Goal: Task Accomplishment & Management: Manage account settings

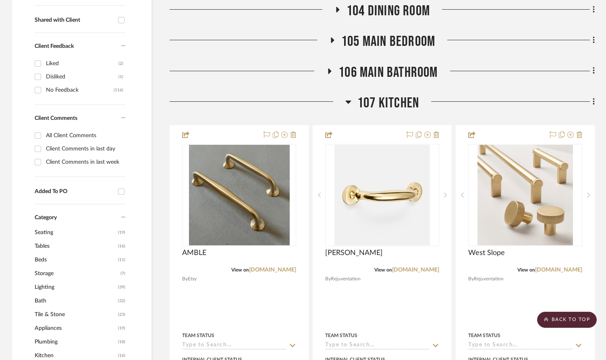
scroll to position [333, 0]
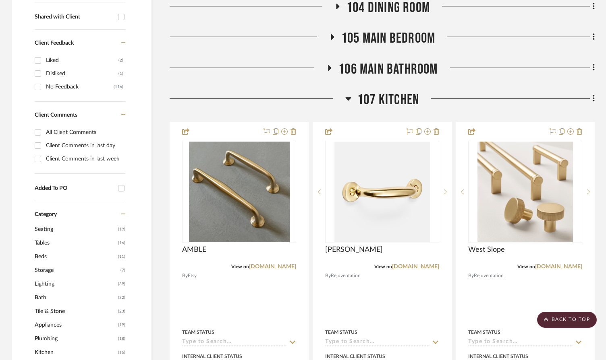
click at [346, 97] on icon at bounding box center [348, 98] width 6 height 3
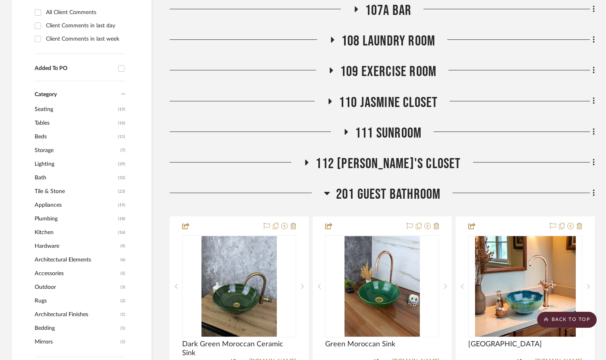
scroll to position [474, 0]
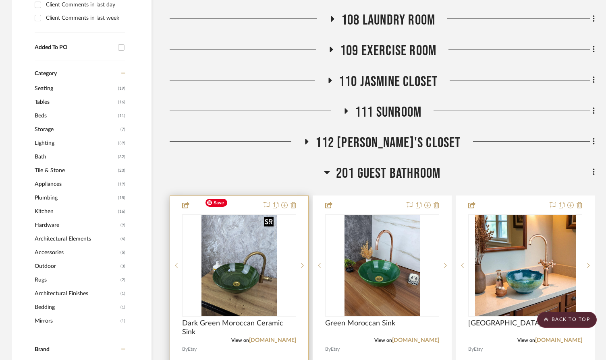
click at [256, 240] on img "0" at bounding box center [239, 265] width 76 height 101
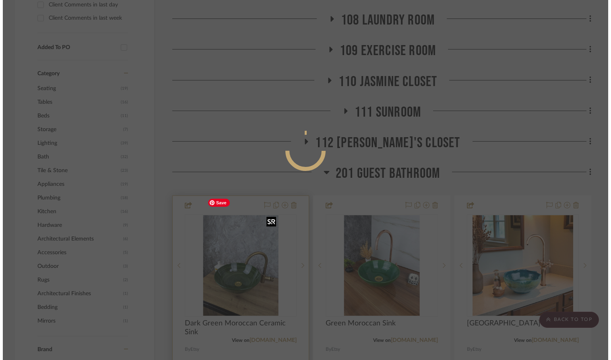
scroll to position [0, 0]
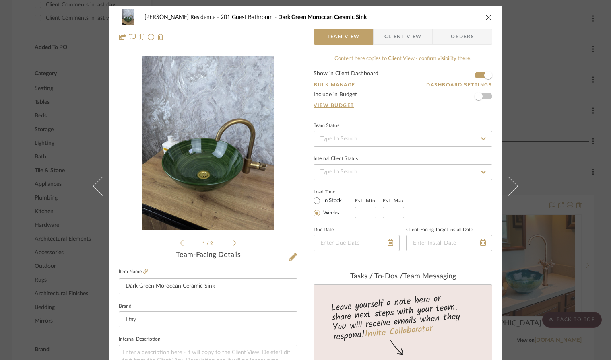
click at [486, 17] on icon "close" at bounding box center [489, 17] width 6 height 6
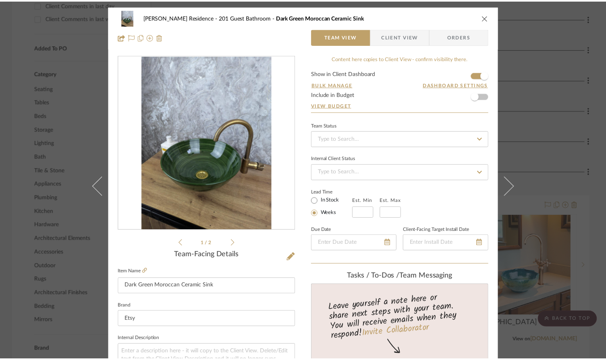
scroll to position [474, 0]
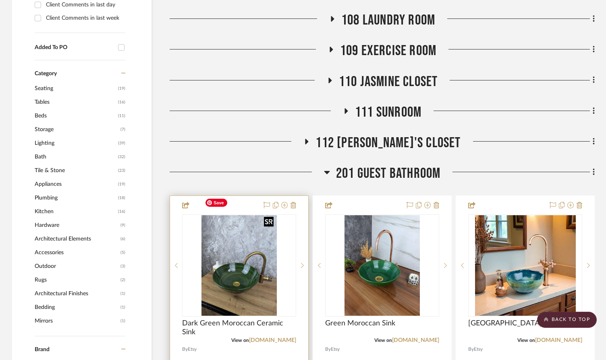
click at [252, 240] on img "0" at bounding box center [239, 265] width 76 height 101
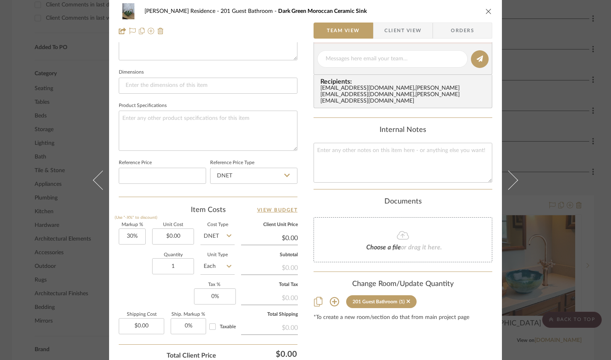
scroll to position [0, 0]
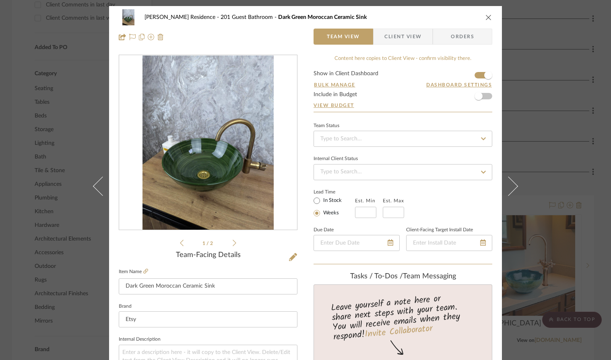
click at [486, 20] on icon "close" at bounding box center [489, 17] width 6 height 6
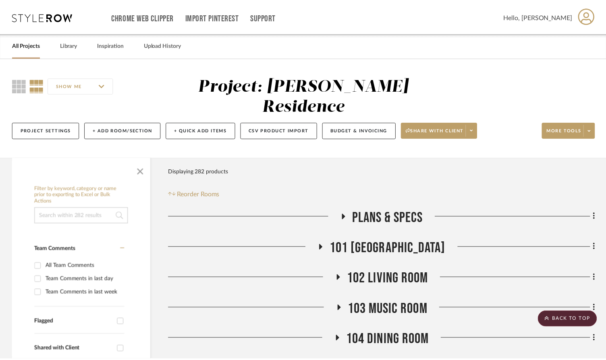
scroll to position [474, 0]
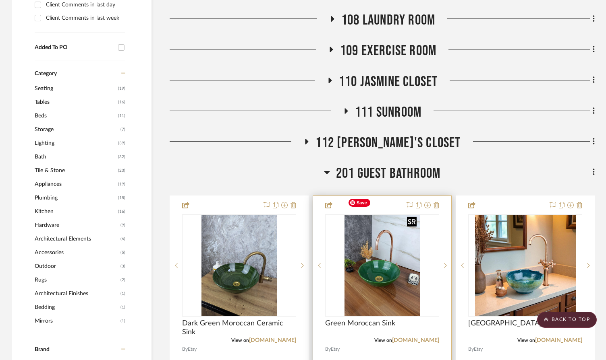
click at [381, 260] on img "0" at bounding box center [382, 265] width 76 height 101
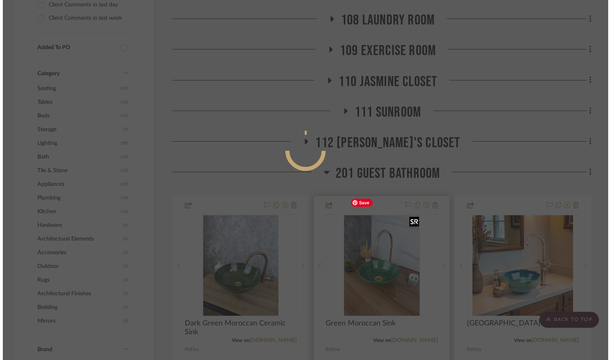
scroll to position [0, 0]
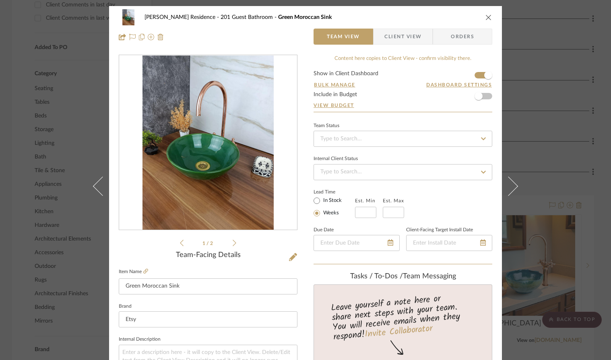
click at [486, 18] on icon "close" at bounding box center [489, 17] width 6 height 6
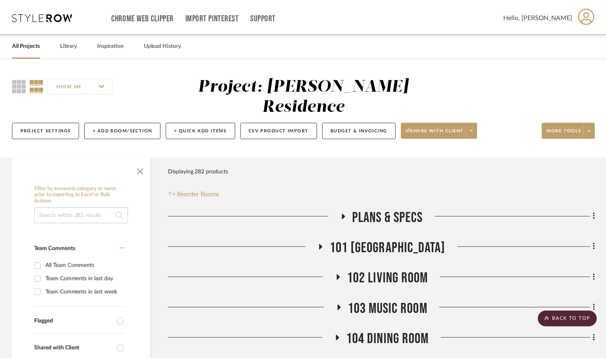
scroll to position [474, 0]
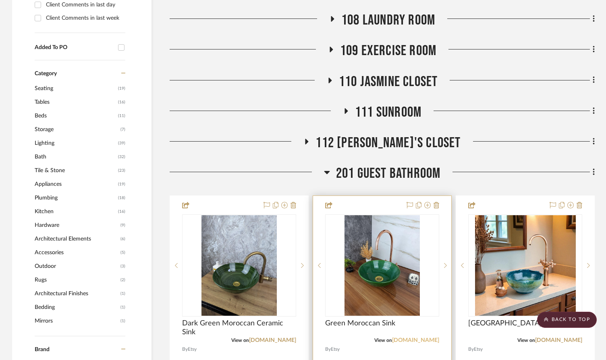
click at [428, 338] on link "[DOMAIN_NAME]" at bounding box center [415, 341] width 47 height 6
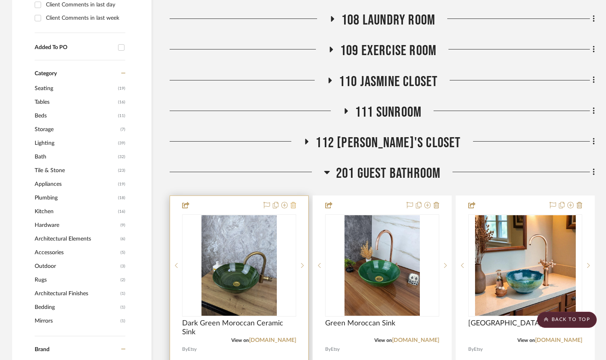
click at [294, 202] on icon at bounding box center [293, 205] width 6 height 6
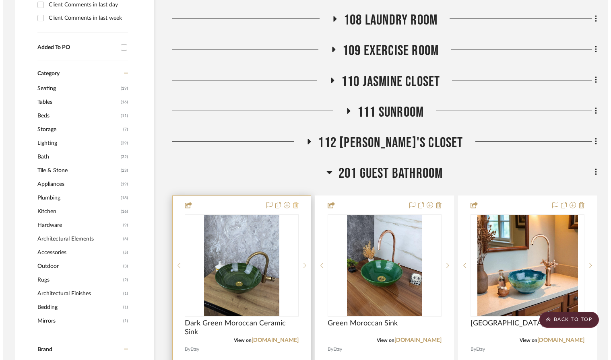
scroll to position [0, 0]
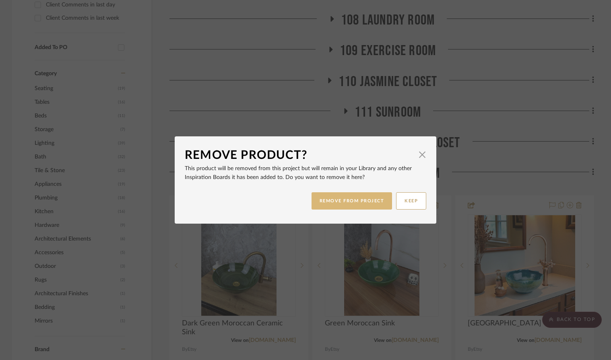
click at [339, 203] on button "REMOVE FROM PROJECT" at bounding box center [352, 200] width 81 height 17
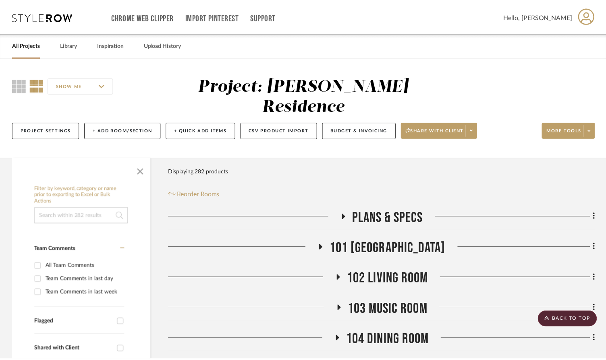
scroll to position [474, 0]
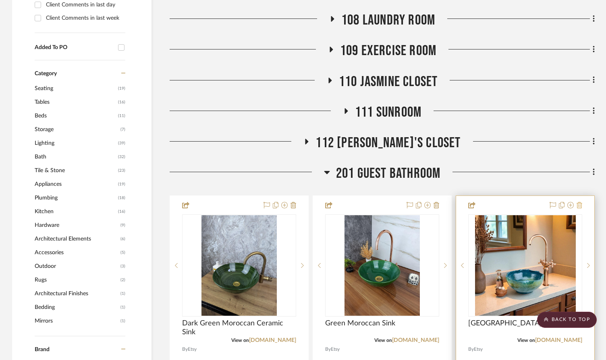
click at [577, 202] on icon at bounding box center [579, 205] width 6 height 6
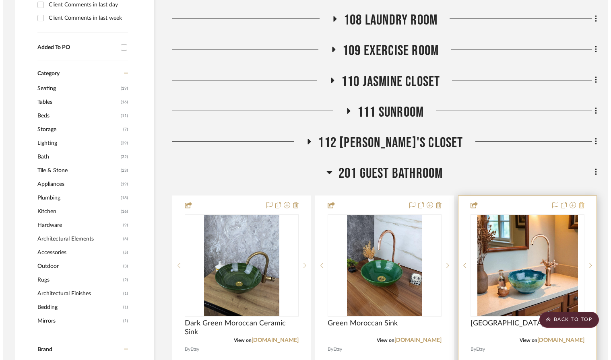
scroll to position [0, 0]
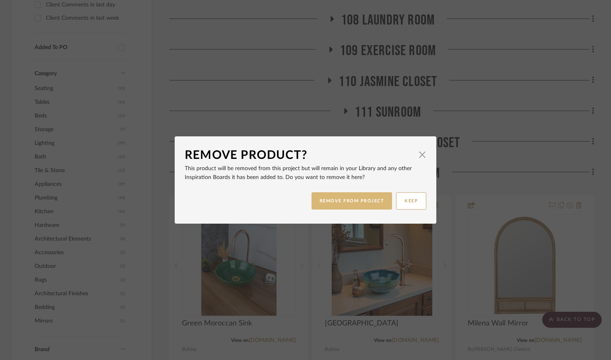
click at [376, 200] on button "REMOVE FROM PROJECT" at bounding box center [352, 200] width 81 height 17
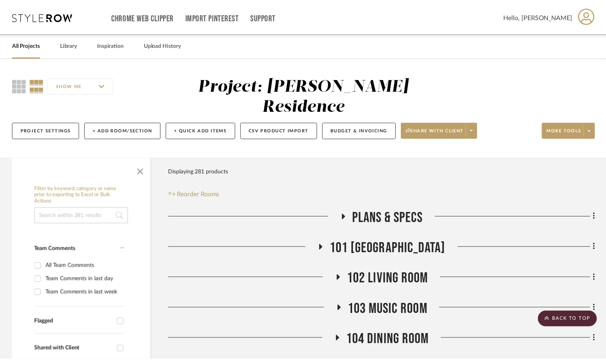
scroll to position [474, 0]
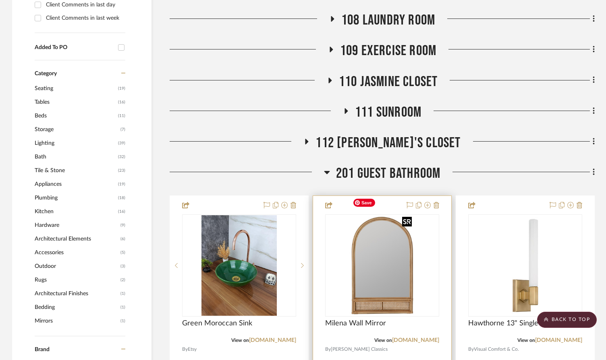
click at [393, 242] on img "0" at bounding box center [382, 265] width 66 height 101
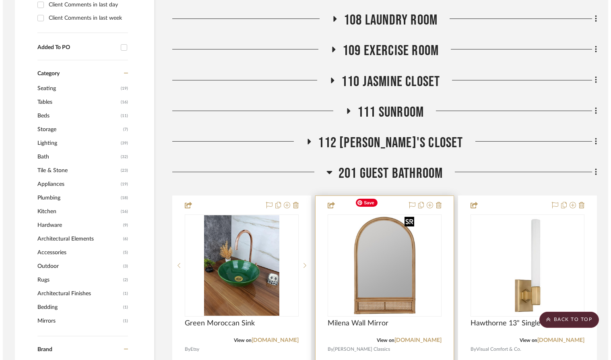
scroll to position [0, 0]
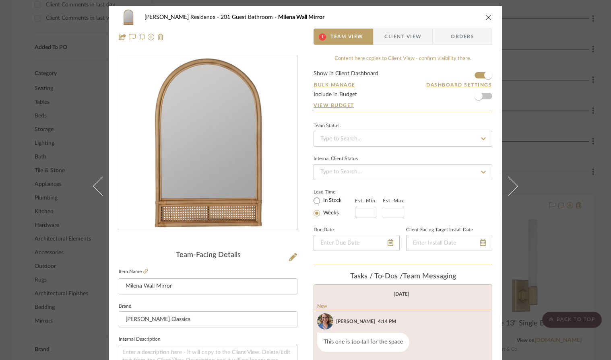
click at [486, 20] on icon "close" at bounding box center [489, 17] width 6 height 6
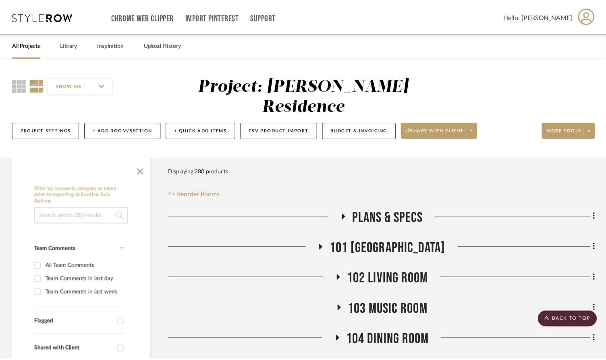
scroll to position [474, 0]
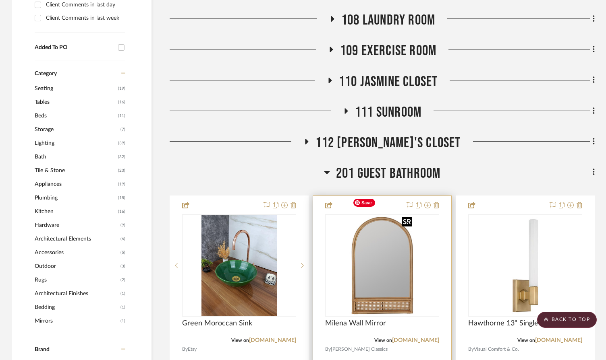
click at [413, 247] on img "0" at bounding box center [382, 265] width 66 height 101
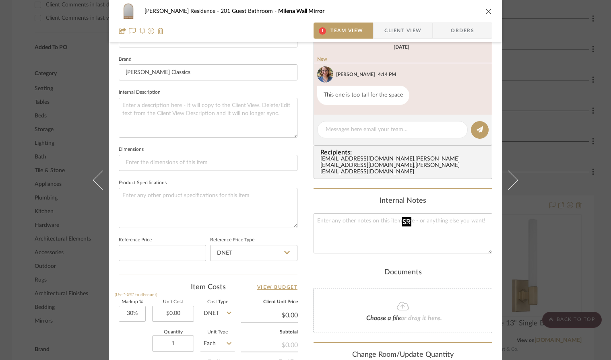
scroll to position [374, 0]
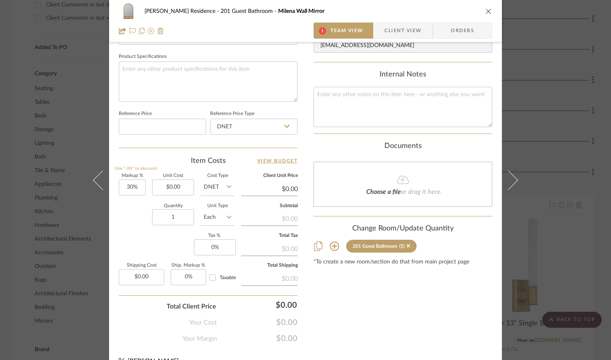
click at [409, 240] on sr-tag "201 Guest Bathroom (1)" at bounding box center [381, 246] width 70 height 13
click at [408, 240] on sr-tag "201 Guest Bathroom (1)" at bounding box center [381, 246] width 70 height 13
click at [407, 244] on icon at bounding box center [409, 246] width 4 height 4
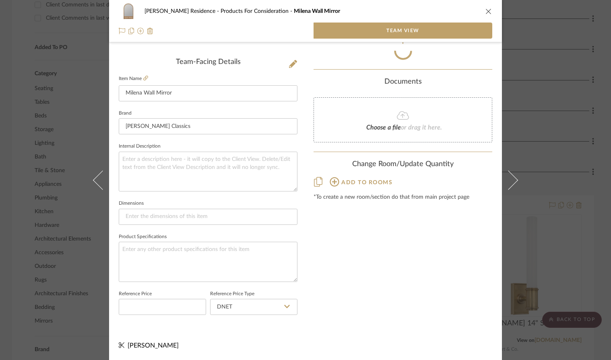
scroll to position [192, 0]
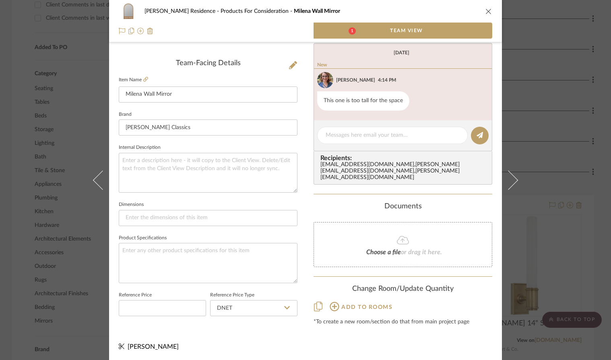
click at [486, 10] on icon "close" at bounding box center [489, 11] width 6 height 6
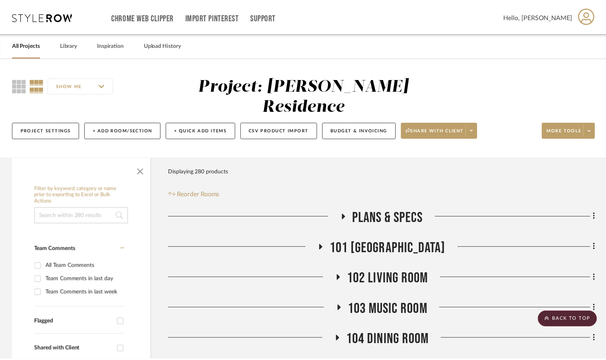
scroll to position [474, 0]
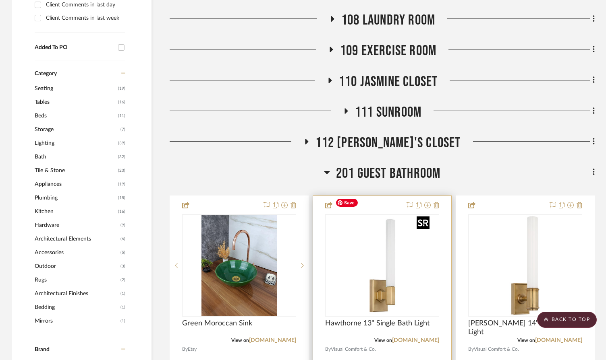
click at [0, 0] on img at bounding box center [0, 0] width 0 height 0
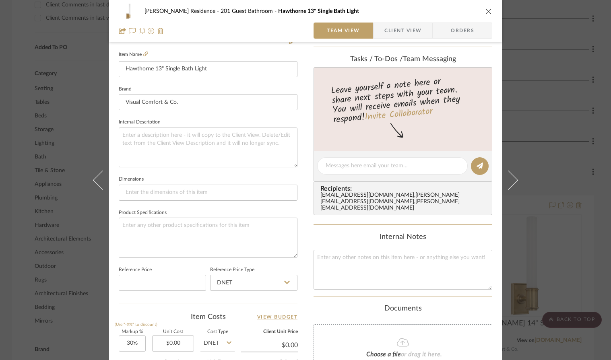
scroll to position [388, 0]
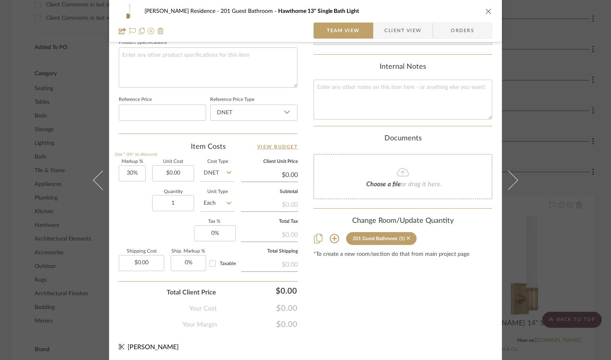
click at [407, 236] on icon at bounding box center [409, 239] width 4 height 6
click at [528, 260] on div "[PERSON_NAME] Residence 201 Guest Bathroom [GEOGRAPHIC_DATA] 13" Single Bath Li…" at bounding box center [305, 180] width 611 height 360
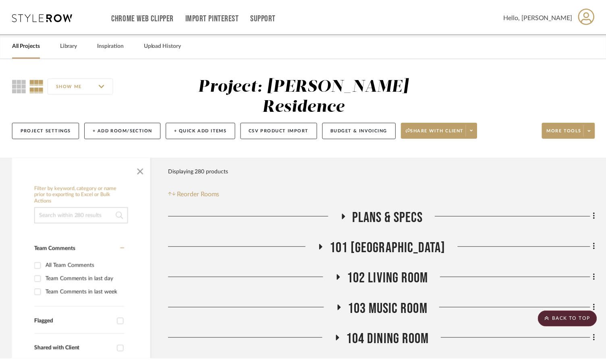
scroll to position [474, 0]
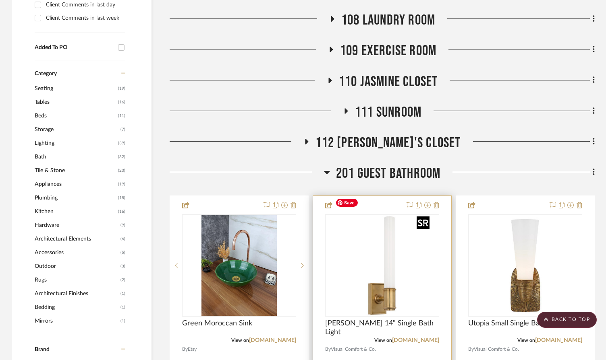
click at [405, 270] on img "0" at bounding box center [382, 265] width 101 height 101
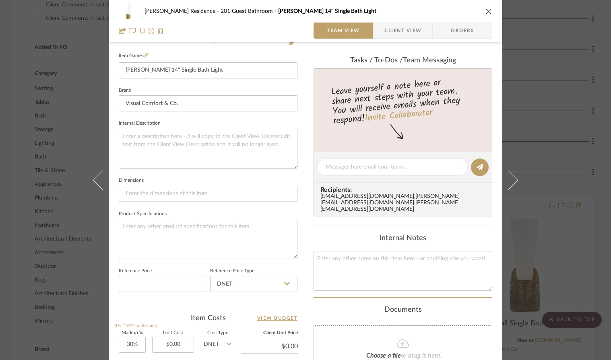
scroll to position [335, 0]
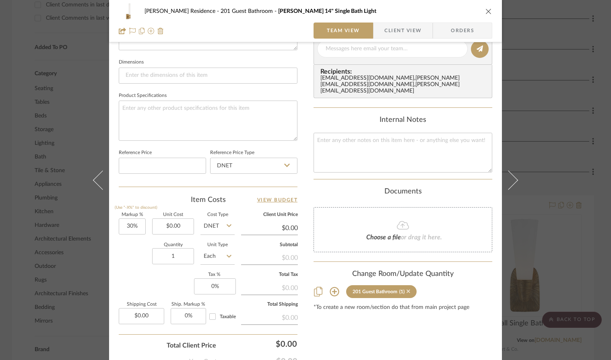
click at [407, 289] on icon at bounding box center [409, 292] width 4 height 6
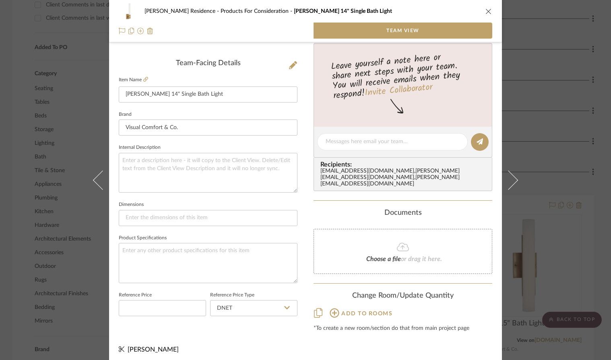
click at [486, 10] on icon "close" at bounding box center [489, 11] width 6 height 6
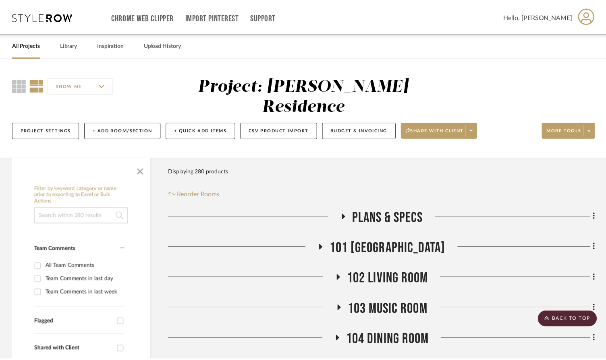
scroll to position [474, 0]
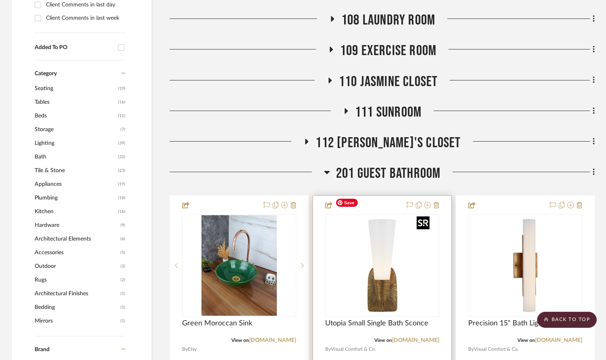
click at [389, 258] on img "0" at bounding box center [382, 265] width 101 height 101
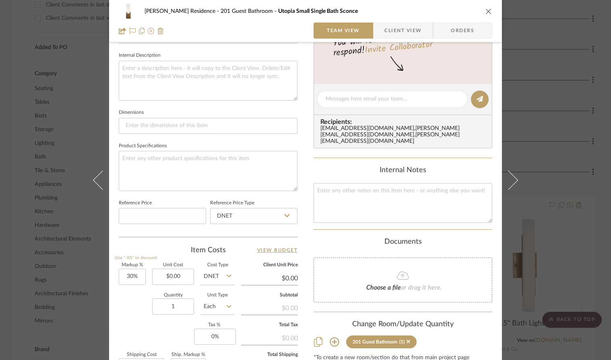
scroll to position [322, 0]
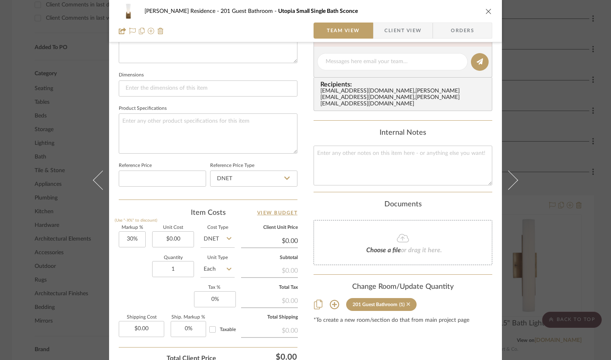
click at [407, 302] on icon at bounding box center [409, 305] width 4 height 6
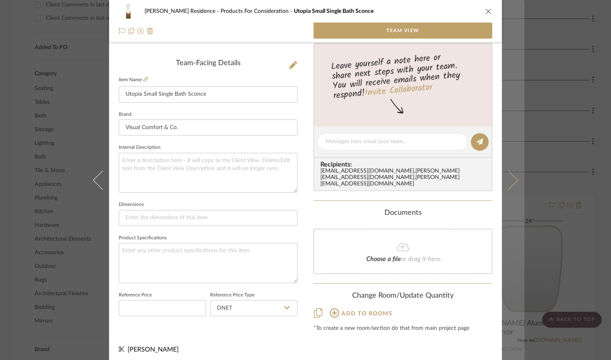
click at [515, 230] on button at bounding box center [513, 180] width 23 height 360
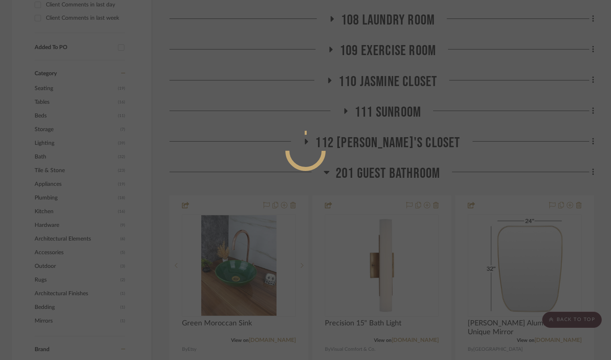
scroll to position [0, 0]
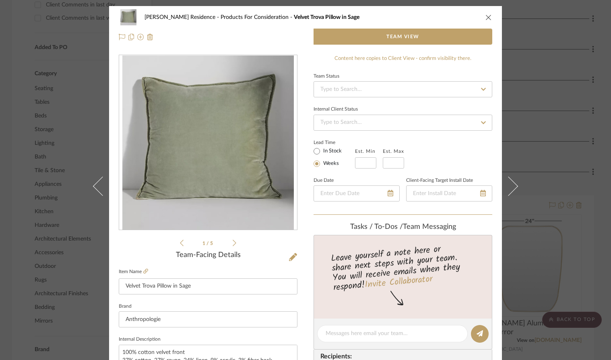
click at [486, 15] on icon "close" at bounding box center [489, 17] width 6 height 6
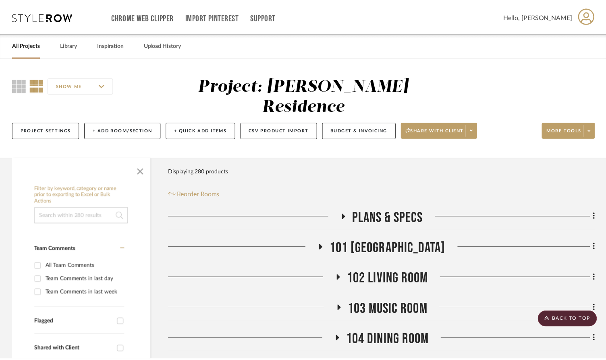
scroll to position [474, 0]
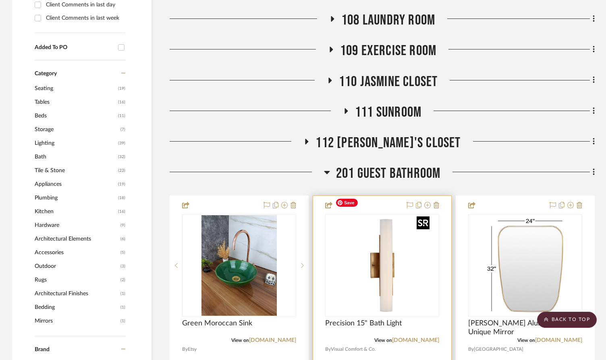
click at [376, 252] on img "0" at bounding box center [382, 265] width 101 height 101
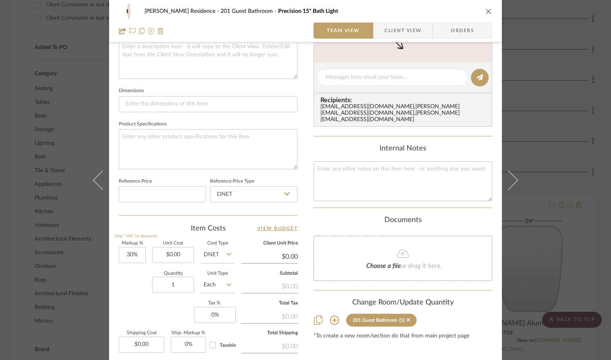
scroll to position [368, 0]
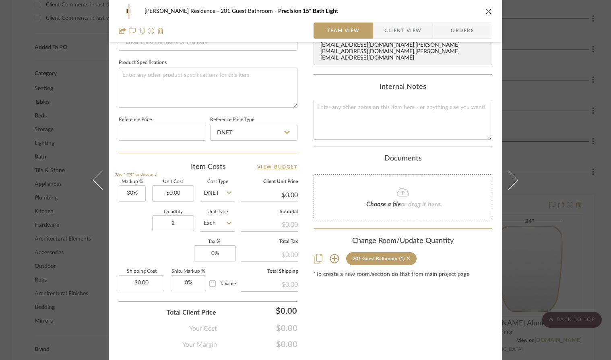
click at [407, 257] on icon at bounding box center [409, 259] width 4 height 4
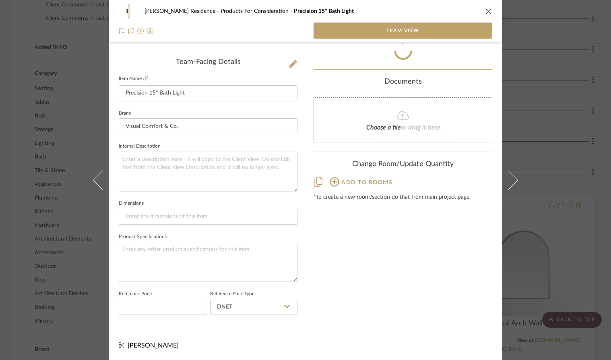
scroll to position [192, 0]
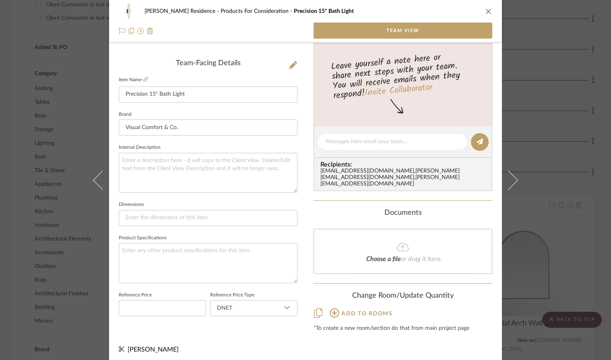
click at [487, 12] on icon "close" at bounding box center [489, 11] width 6 height 6
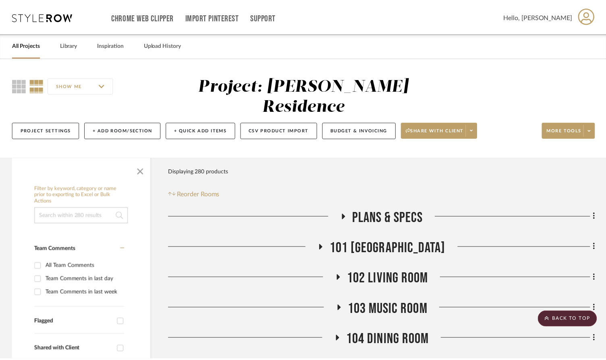
scroll to position [474, 0]
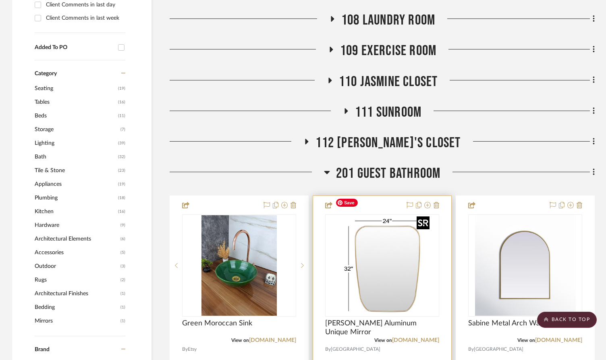
click at [389, 271] on img "0" at bounding box center [376, 265] width 101 height 101
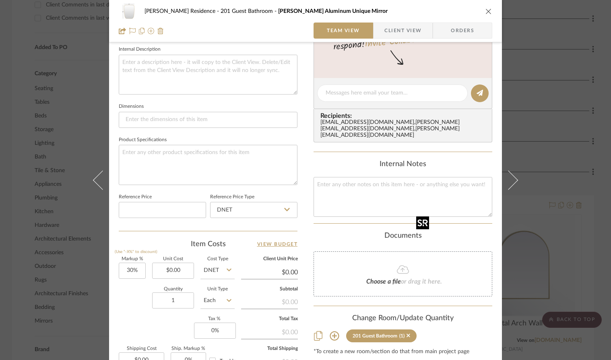
scroll to position [388, 0]
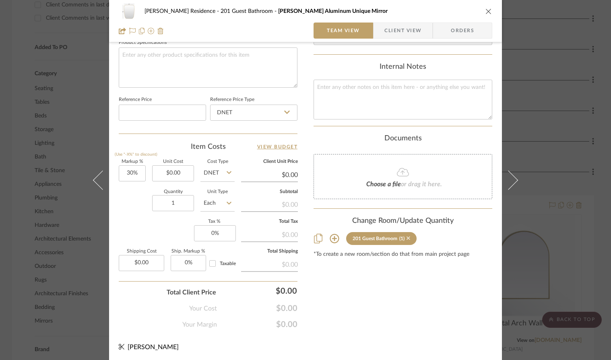
click at [407, 236] on icon at bounding box center [409, 239] width 4 height 6
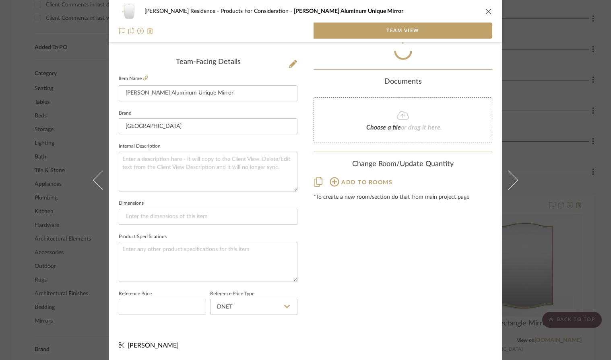
scroll to position [192, 0]
click at [488, 10] on icon "close" at bounding box center [489, 11] width 6 height 6
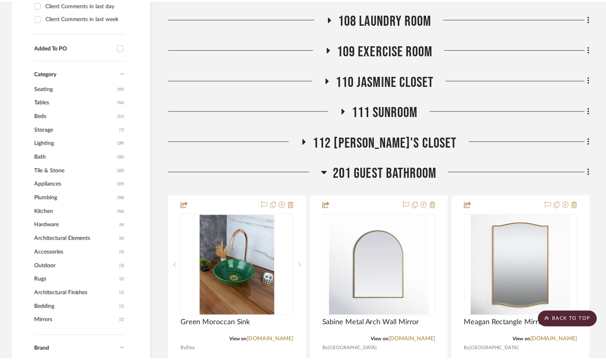
scroll to position [474, 0]
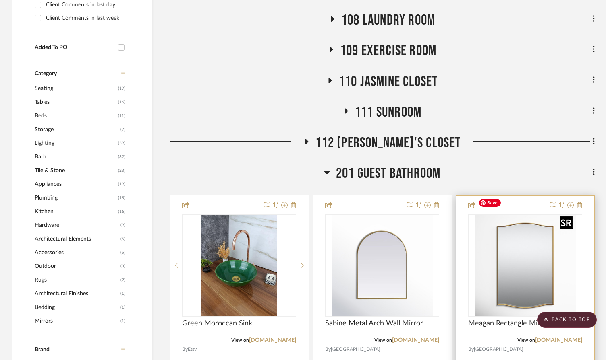
click at [512, 232] on img "0" at bounding box center [525, 265] width 101 height 101
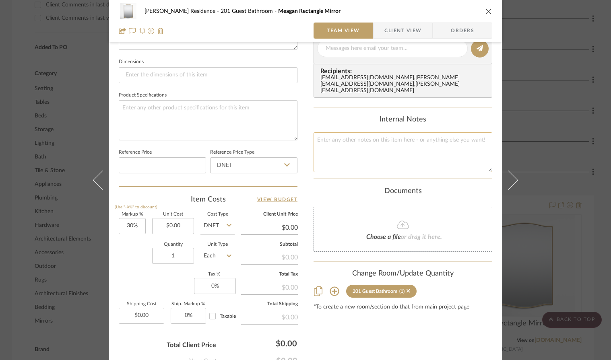
scroll to position [388, 0]
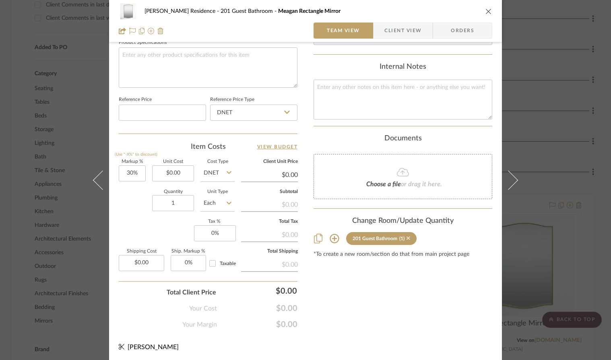
click at [407, 237] on icon at bounding box center [409, 239] width 4 height 4
click at [486, 10] on icon "close" at bounding box center [489, 11] width 6 height 6
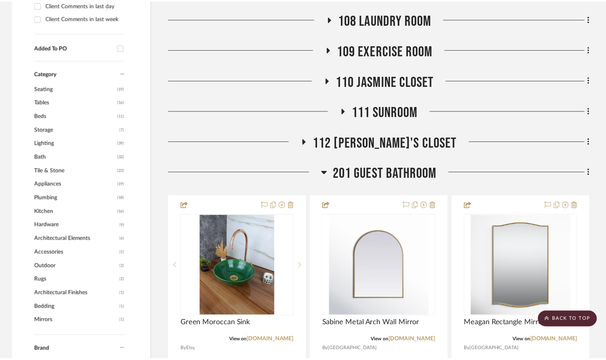
scroll to position [474, 0]
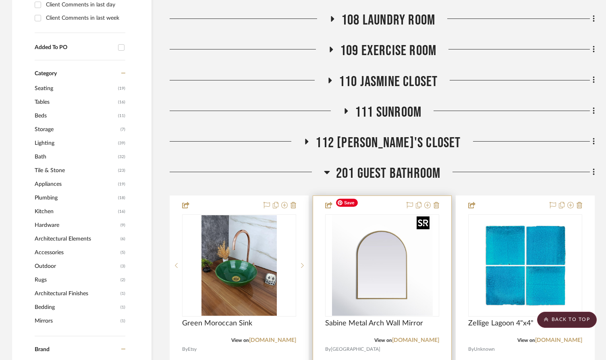
click at [396, 260] on img "0" at bounding box center [382, 265] width 101 height 101
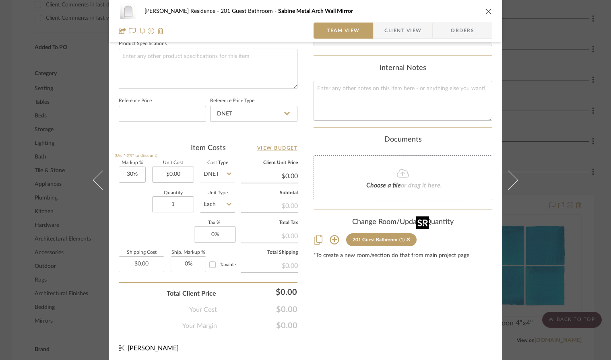
scroll to position [388, 0]
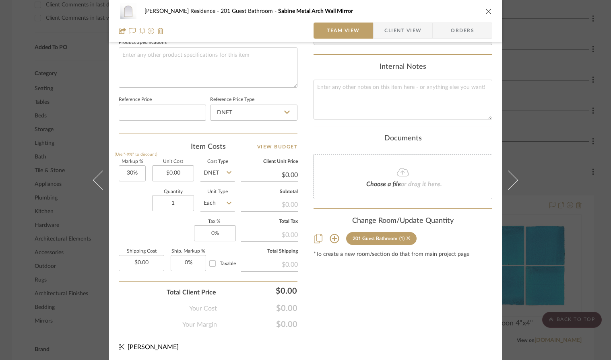
click at [407, 236] on icon at bounding box center [409, 239] width 4 height 6
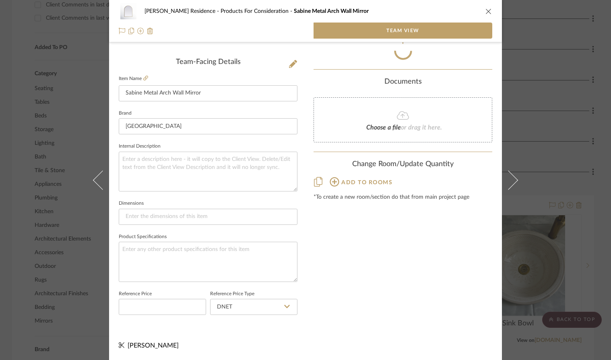
scroll to position [192, 0]
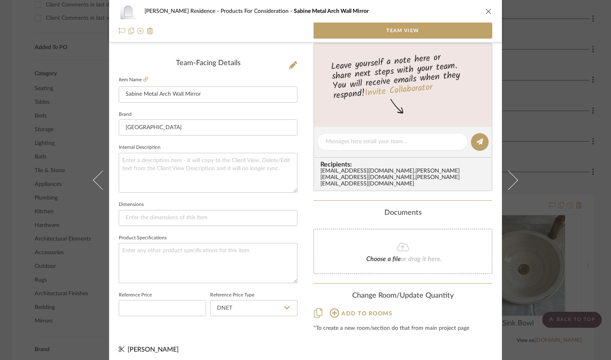
click at [486, 8] on icon "close" at bounding box center [489, 11] width 6 height 6
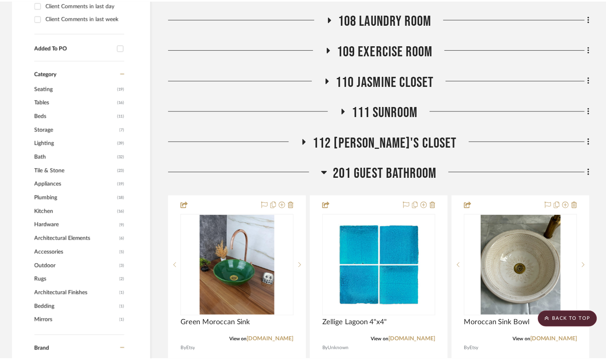
scroll to position [474, 0]
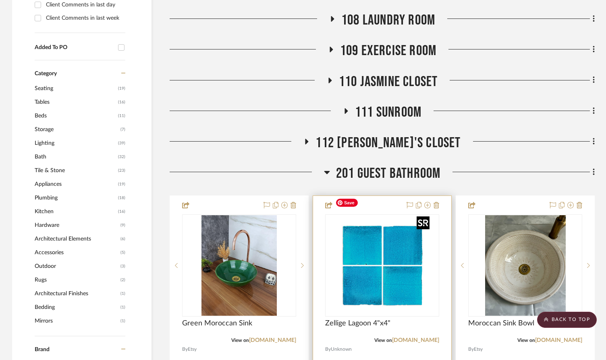
click at [0, 0] on img at bounding box center [0, 0] width 0 height 0
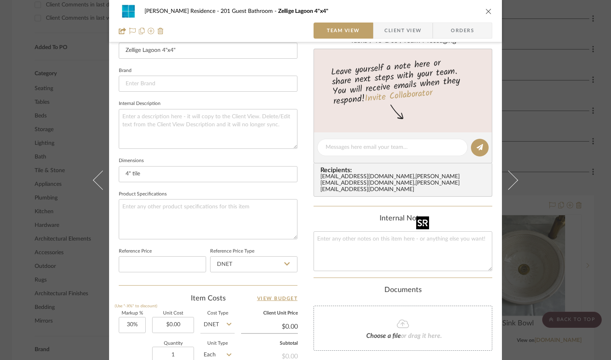
scroll to position [278, 0]
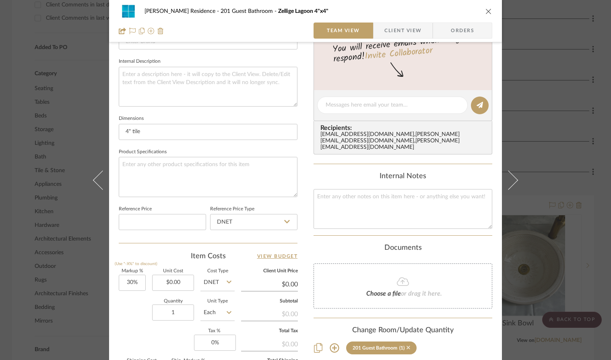
click at [407, 346] on icon at bounding box center [409, 348] width 4 height 4
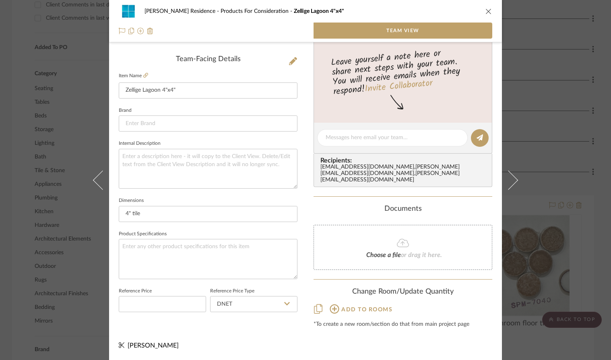
scroll to position [192, 0]
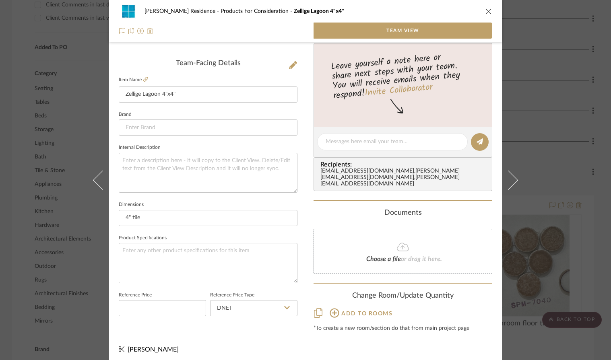
click at [539, 166] on div "[PERSON_NAME] Residence Products For Consideration Zellige Lagoon 4"x4" Team Vi…" at bounding box center [305, 180] width 611 height 360
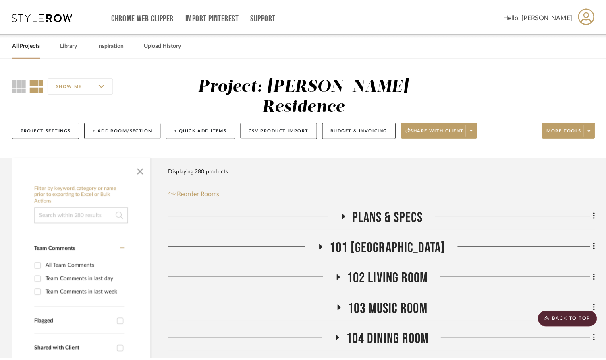
scroll to position [0, 0]
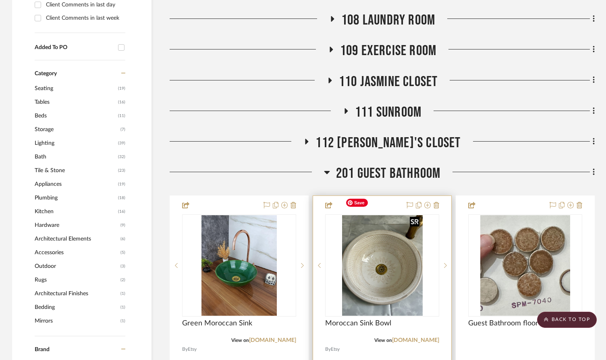
click at [388, 242] on img "0" at bounding box center [382, 265] width 81 height 101
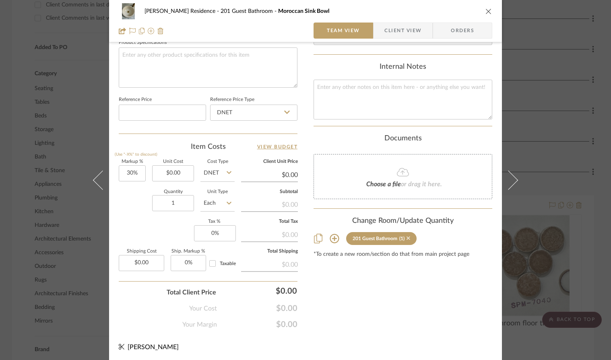
click at [407, 237] on icon at bounding box center [409, 239] width 4 height 4
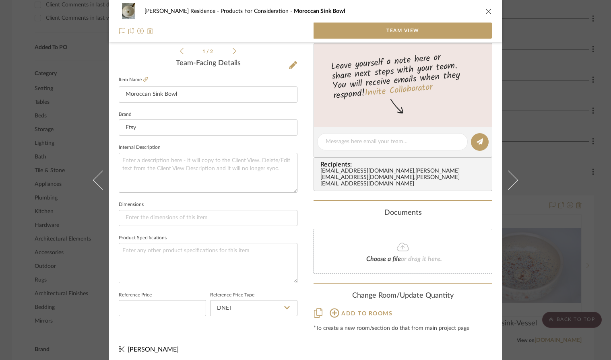
click at [488, 9] on icon "close" at bounding box center [489, 11] width 6 height 6
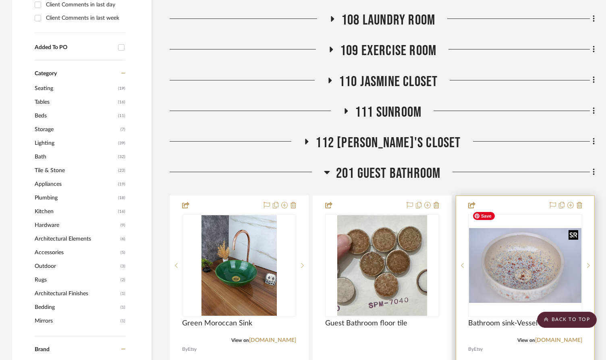
click at [525, 252] on img "0" at bounding box center [525, 265] width 112 height 75
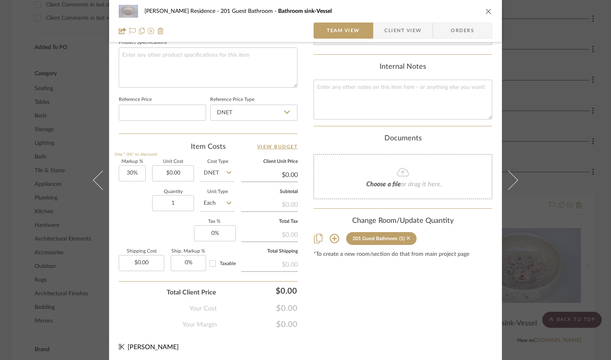
click at [407, 237] on icon at bounding box center [409, 239] width 4 height 4
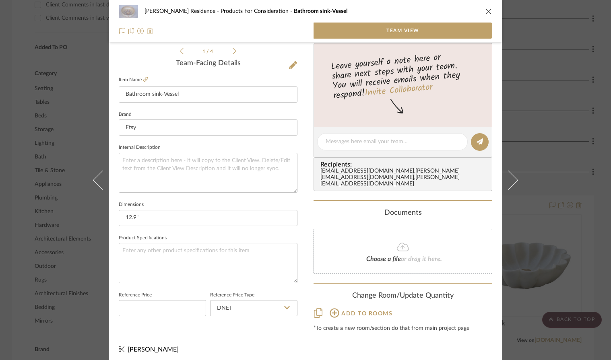
click at [486, 9] on icon "close" at bounding box center [489, 11] width 6 height 6
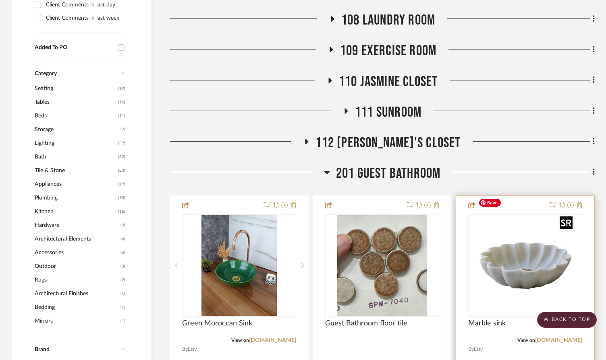
click at [525, 253] on img "0" at bounding box center [525, 265] width 101 height 101
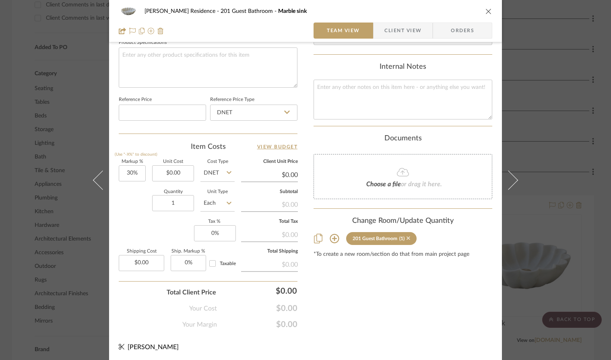
click at [407, 236] on icon at bounding box center [409, 239] width 4 height 6
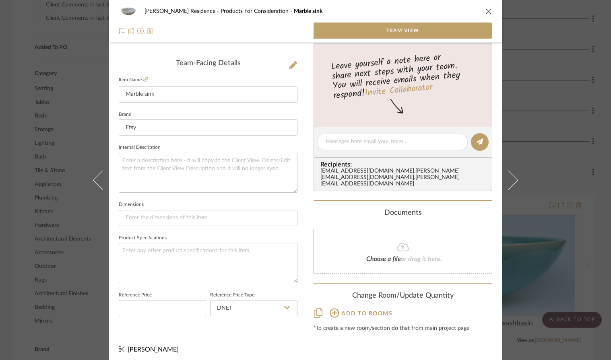
click at [486, 11] on icon "close" at bounding box center [489, 11] width 6 height 6
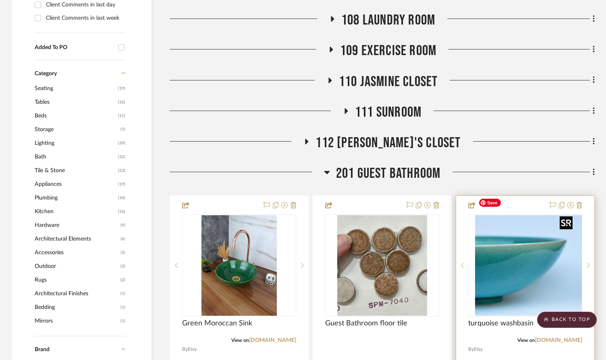
click at [527, 240] on div at bounding box center [525, 266] width 114 height 102
click at [521, 239] on img "0" at bounding box center [525, 265] width 101 height 101
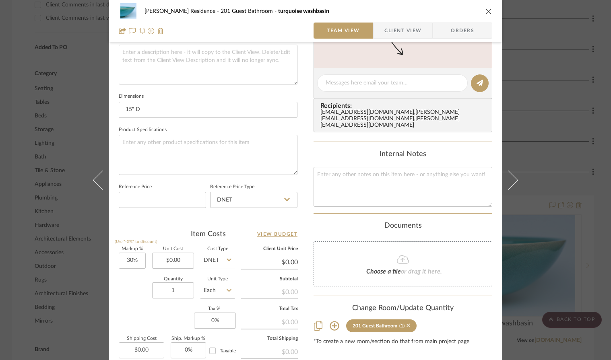
click at [407, 324] on icon at bounding box center [409, 326] width 4 height 4
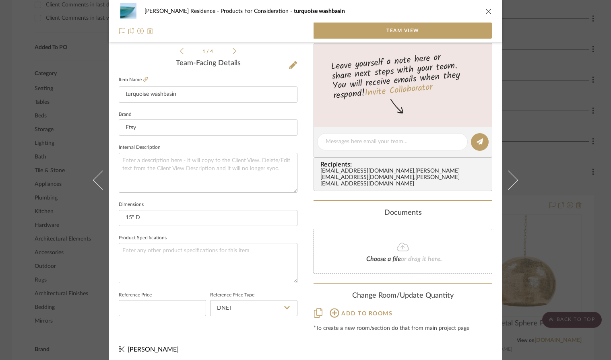
click at [486, 8] on icon "close" at bounding box center [489, 11] width 6 height 6
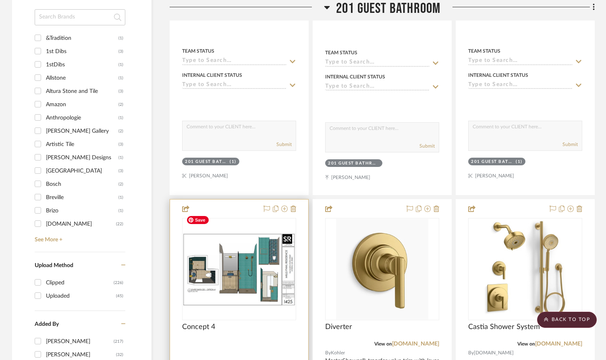
click at [254, 268] on img "0" at bounding box center [239, 270] width 113 height 72
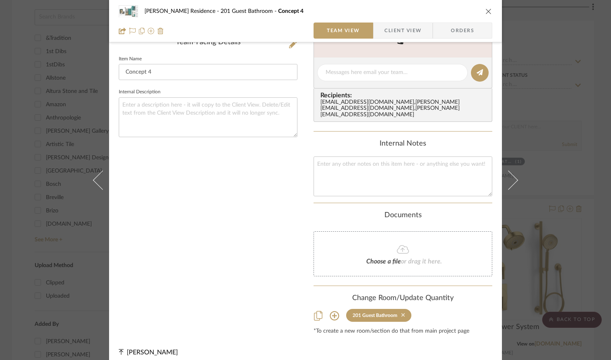
click at [401, 314] on icon at bounding box center [403, 316] width 4 height 4
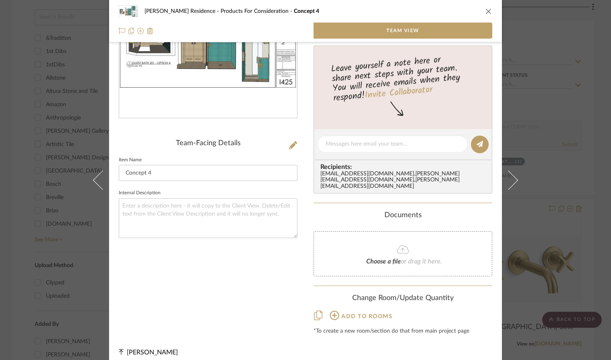
click at [486, 10] on icon "close" at bounding box center [489, 11] width 6 height 6
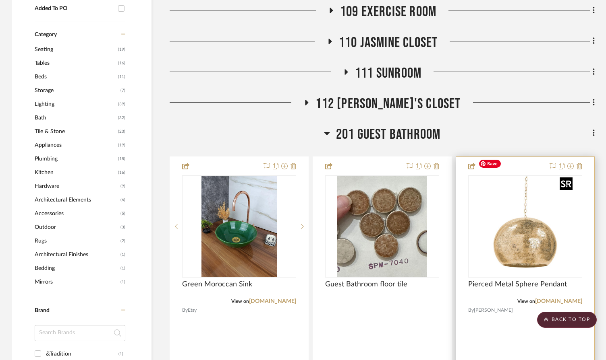
click at [521, 212] on img "0" at bounding box center [525, 226] width 101 height 101
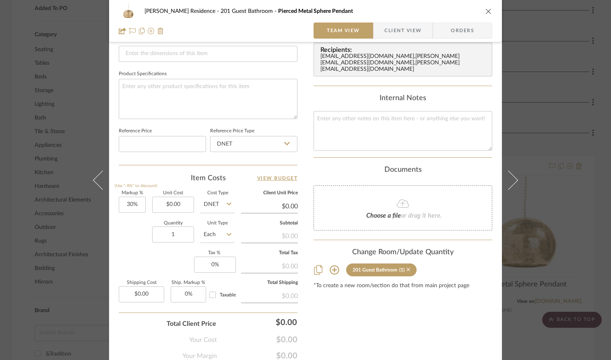
click at [407, 268] on icon at bounding box center [409, 270] width 4 height 4
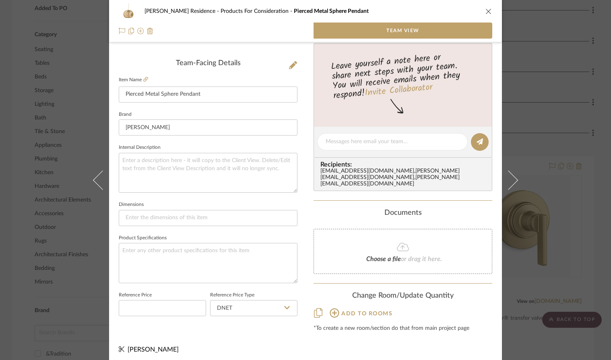
click at [488, 10] on icon "close" at bounding box center [489, 11] width 6 height 6
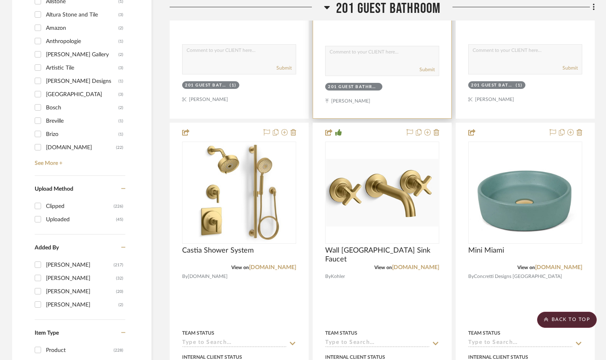
scroll to position [911, 0]
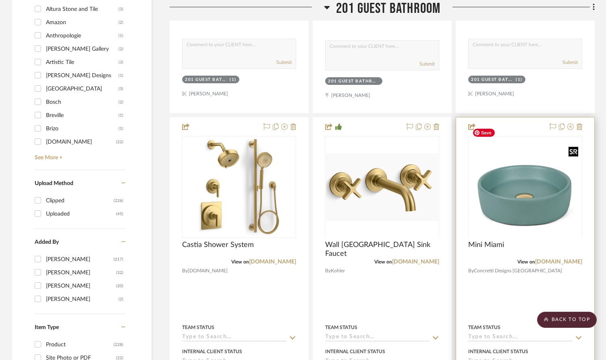
click at [531, 164] on div at bounding box center [525, 238] width 114 height 204
click at [529, 181] on img "0" at bounding box center [525, 187] width 112 height 83
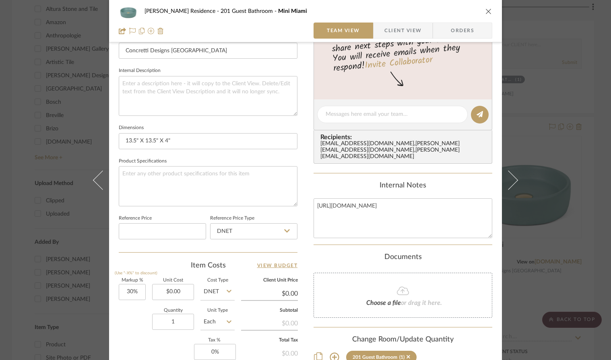
scroll to position [336, 0]
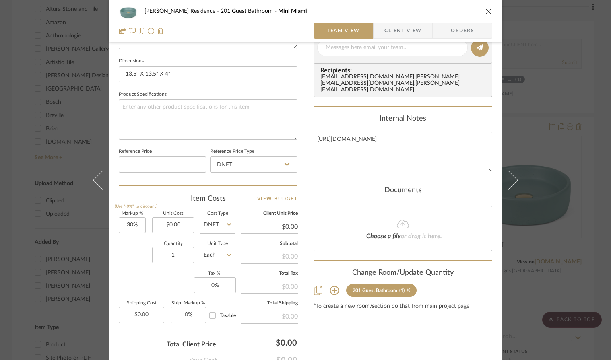
click at [407, 287] on icon at bounding box center [409, 290] width 4 height 6
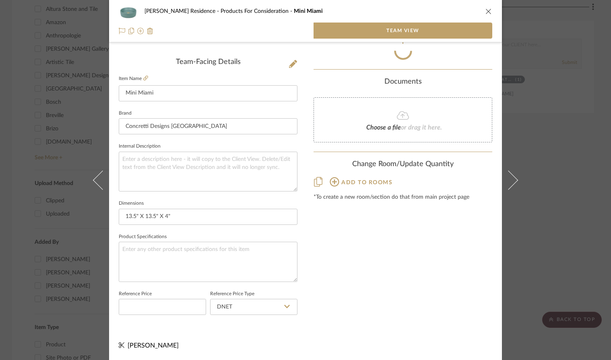
scroll to position [192, 0]
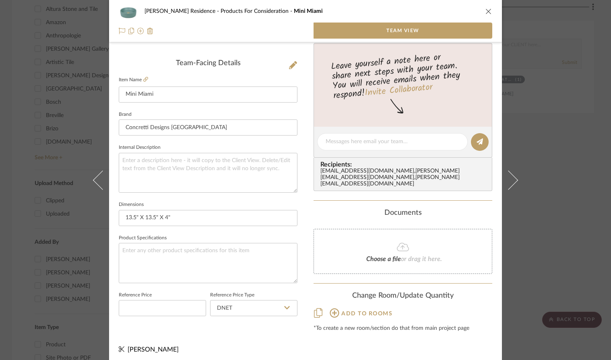
click at [486, 9] on icon "close" at bounding box center [489, 11] width 6 height 6
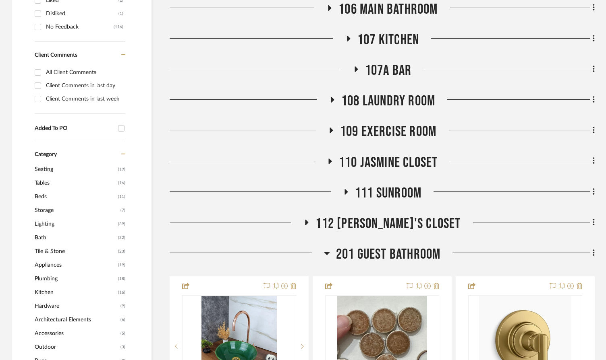
scroll to position [542, 0]
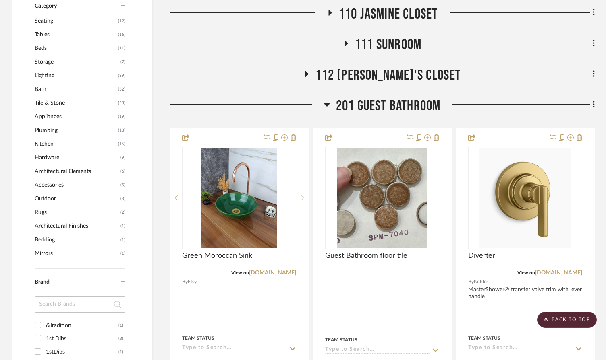
click at [325, 100] on icon at bounding box center [327, 105] width 6 height 10
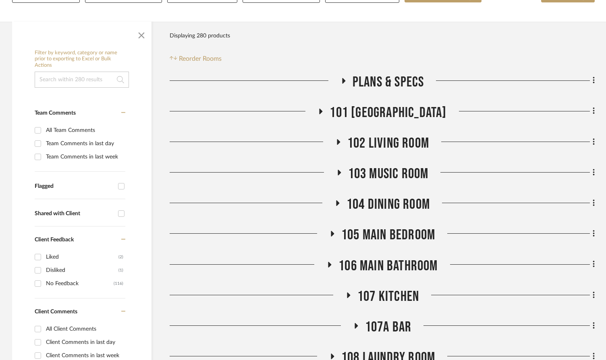
scroll to position [143, 0]
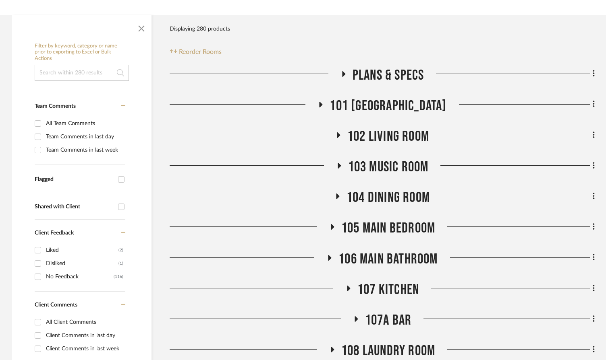
click at [391, 312] on span "107A Bar" at bounding box center [388, 320] width 47 height 17
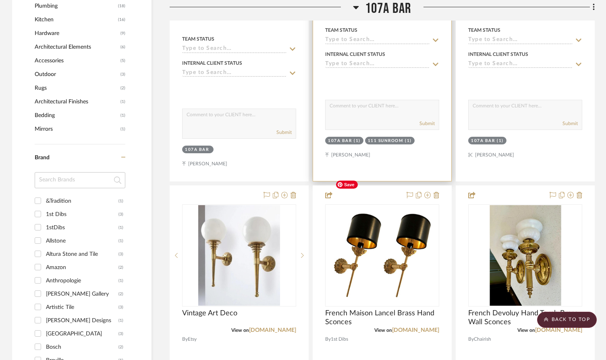
scroll to position [676, 0]
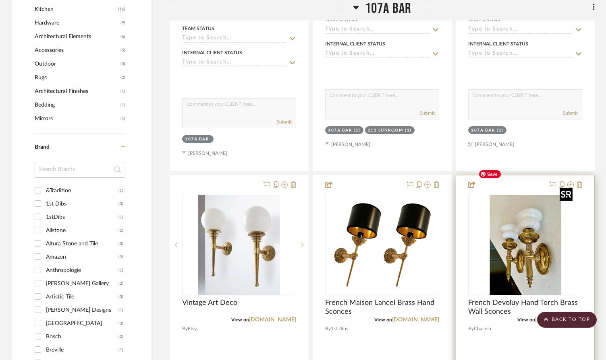
click at [0, 0] on img at bounding box center [0, 0] width 0 height 0
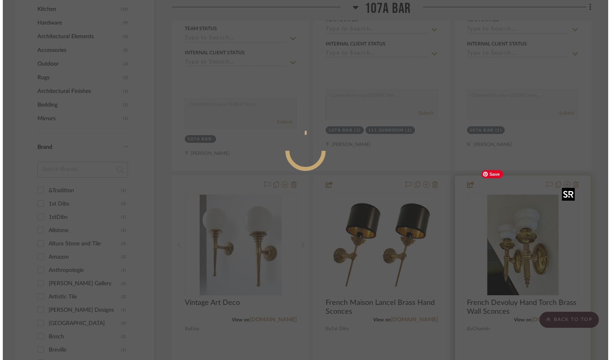
scroll to position [0, 0]
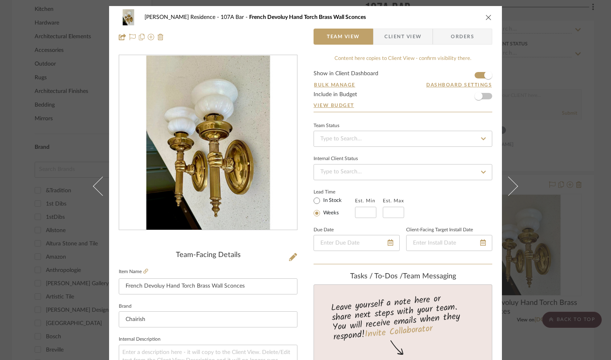
click at [486, 15] on icon "close" at bounding box center [489, 17] width 6 height 6
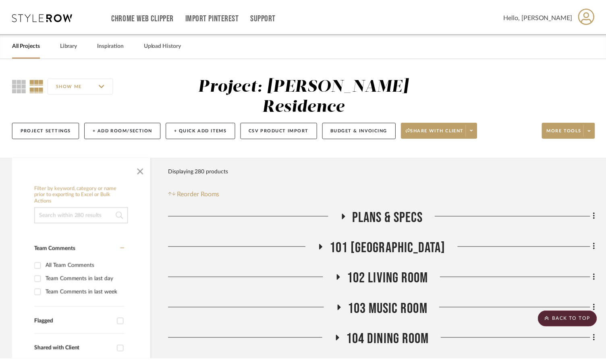
scroll to position [676, 0]
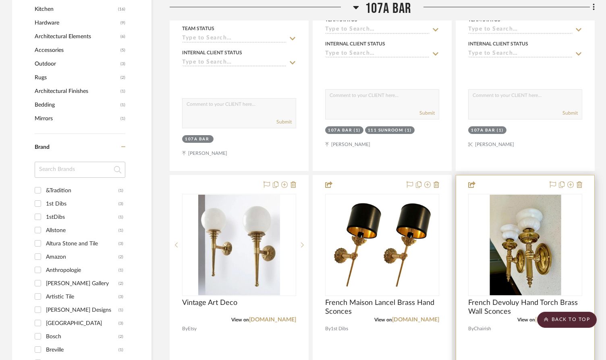
click at [567, 317] on link "[DOMAIN_NAME]" at bounding box center [558, 320] width 47 height 6
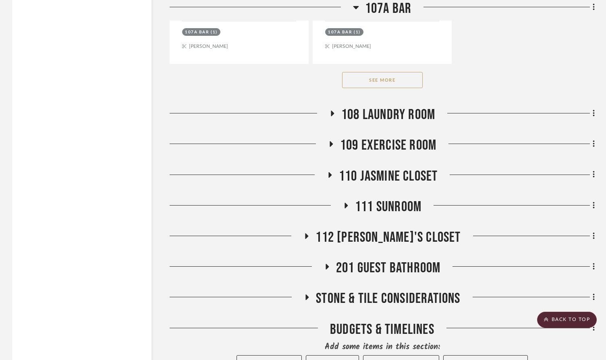
scroll to position [1421, 0]
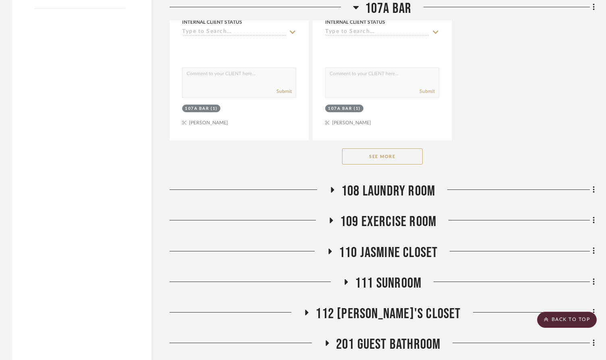
click at [380, 336] on span "201 Guest Bathroom" at bounding box center [388, 344] width 105 height 17
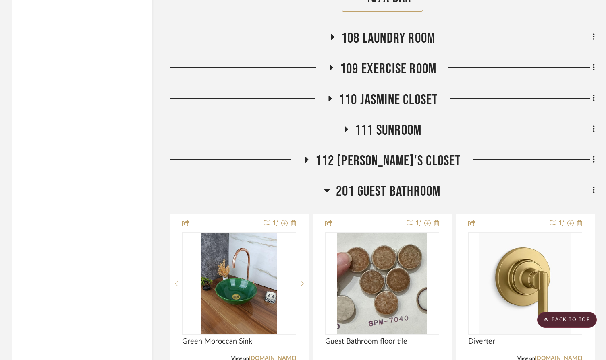
scroll to position [1581, 0]
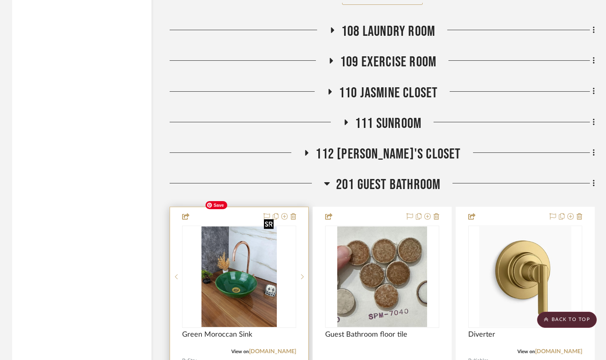
click at [259, 295] on img "0" at bounding box center [239, 277] width 76 height 101
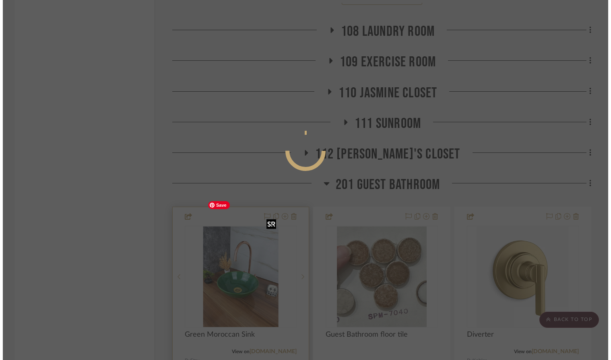
scroll to position [0, 0]
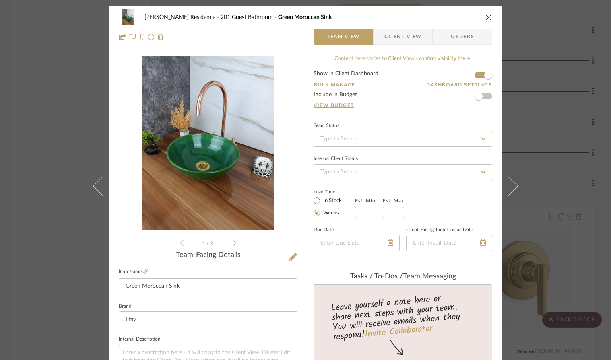
click at [487, 15] on icon "close" at bounding box center [489, 17] width 6 height 6
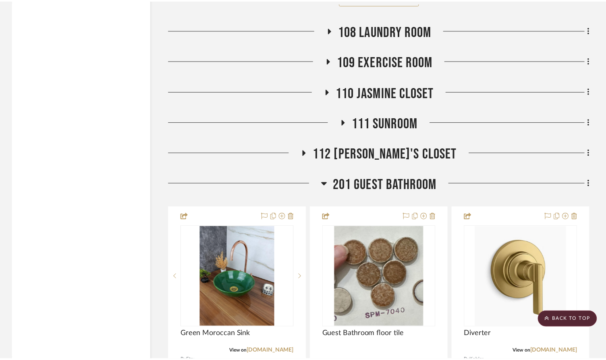
scroll to position [1581, 0]
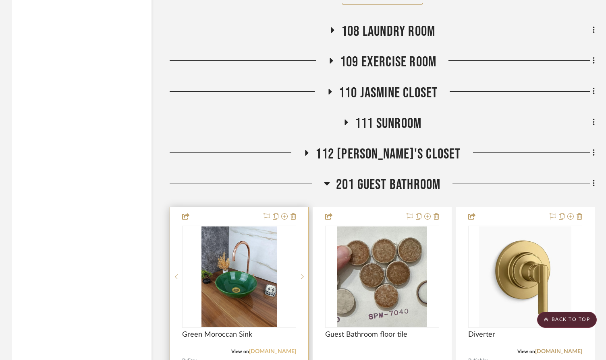
click at [285, 349] on link "[DOMAIN_NAME]" at bounding box center [272, 352] width 47 height 6
